Goal: Task Accomplishment & Management: Manage account settings

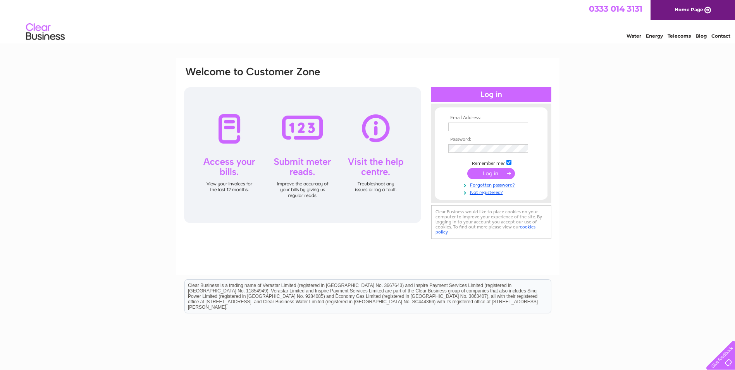
type input "[EMAIL_ADDRESS][PERSON_NAME][DOMAIN_NAME]"
click at [479, 172] on input "submit" at bounding box center [491, 173] width 48 height 11
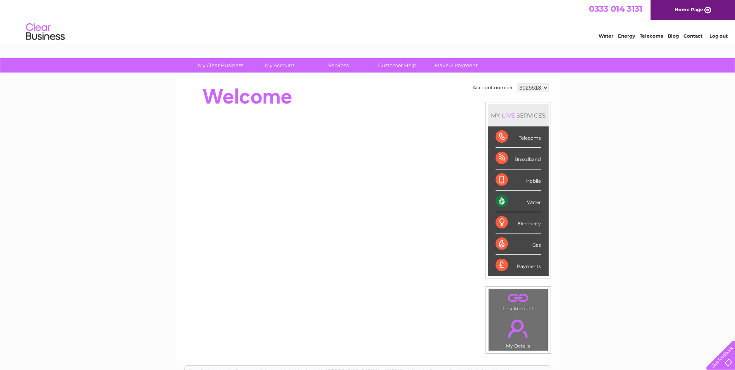
click at [537, 86] on select "3025518" at bounding box center [533, 87] width 32 height 9
click at [517, 83] on select "3025518" at bounding box center [533, 87] width 32 height 9
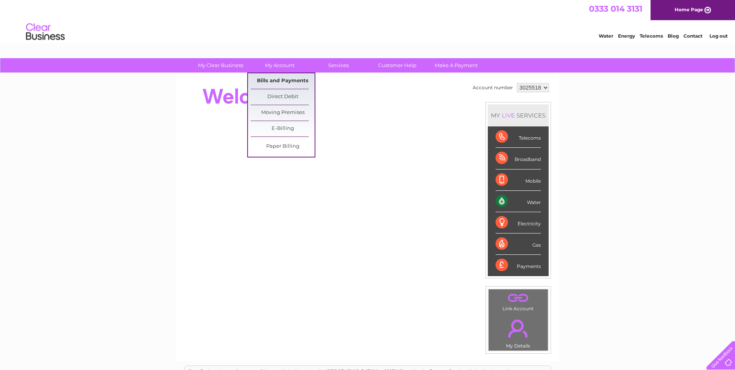
click at [279, 82] on link "Bills and Payments" at bounding box center [283, 80] width 64 height 15
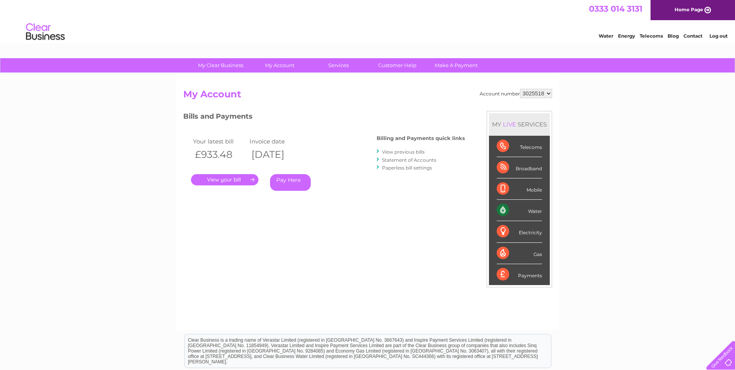
click at [410, 150] on link "View previous bills" at bounding box center [403, 152] width 43 height 6
